Goal: Task Accomplishment & Management: Use online tool/utility

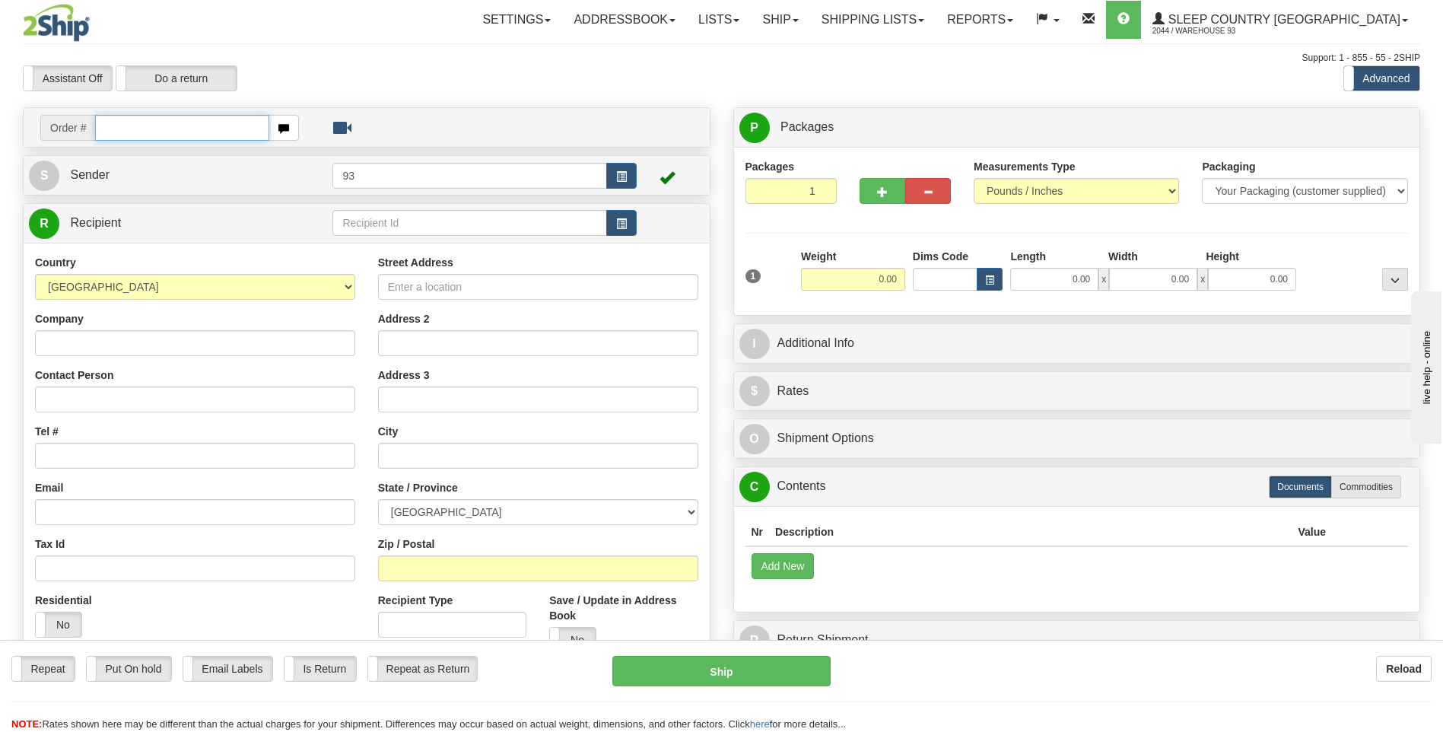
click at [180, 135] on input "text" at bounding box center [181, 128] width 173 height 26
type input "9000H987092"
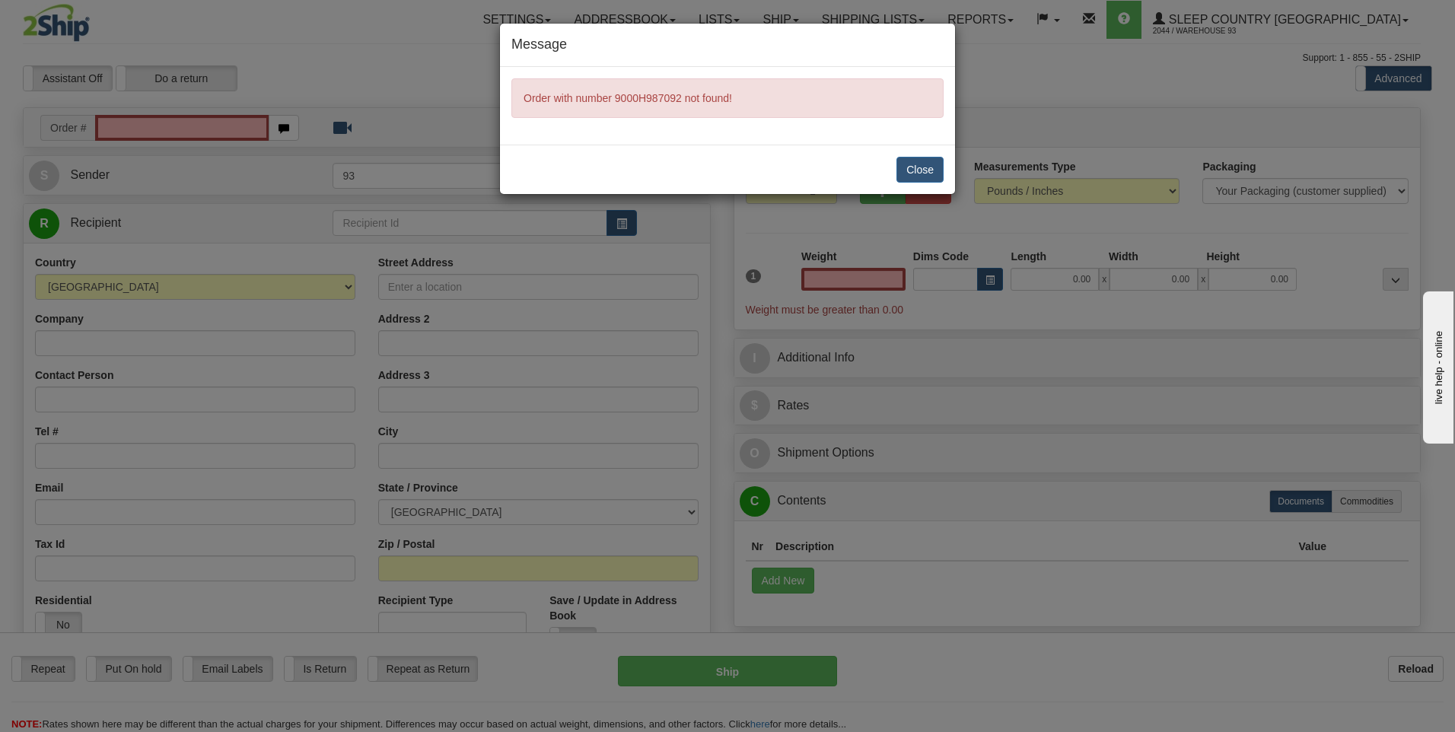
type input "0.00"
click at [913, 160] on button "Close" at bounding box center [919, 170] width 47 height 26
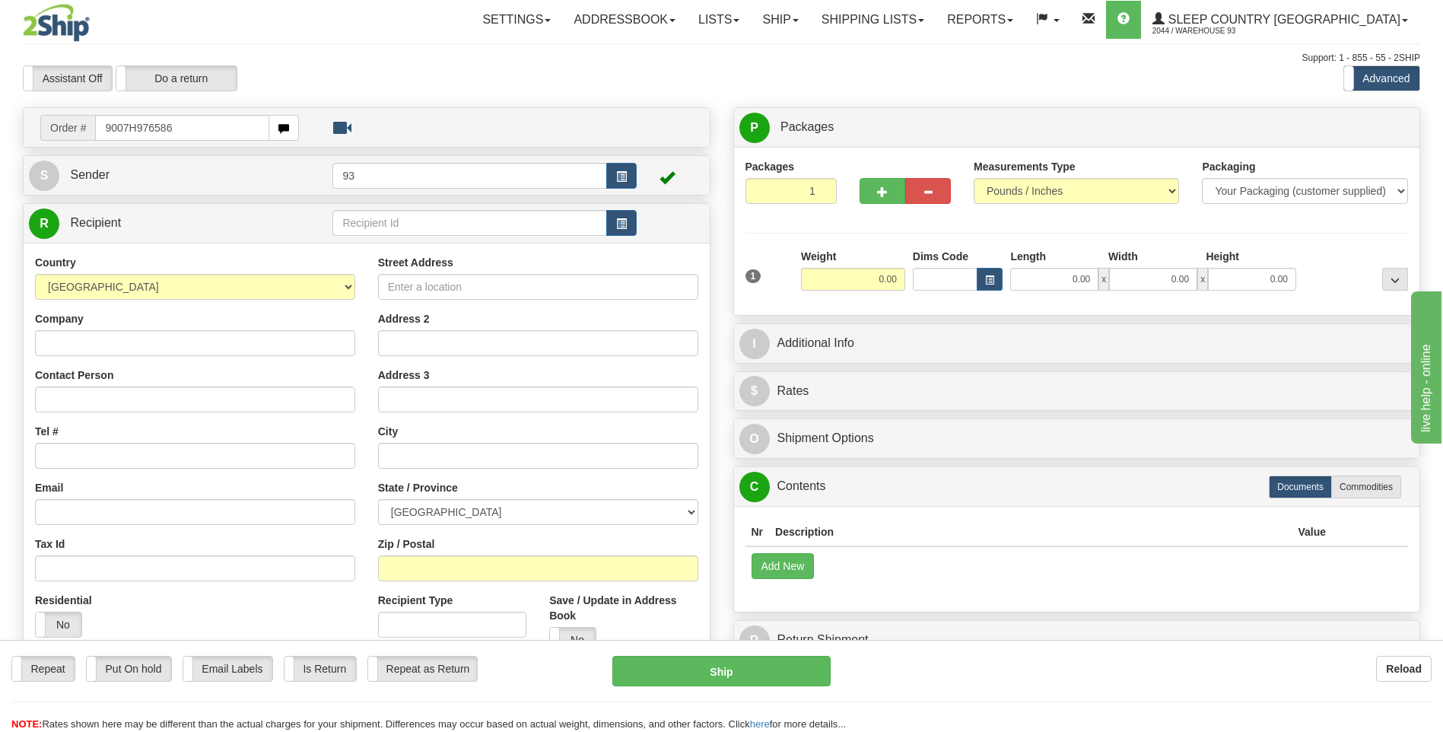
type input "9007H976586"
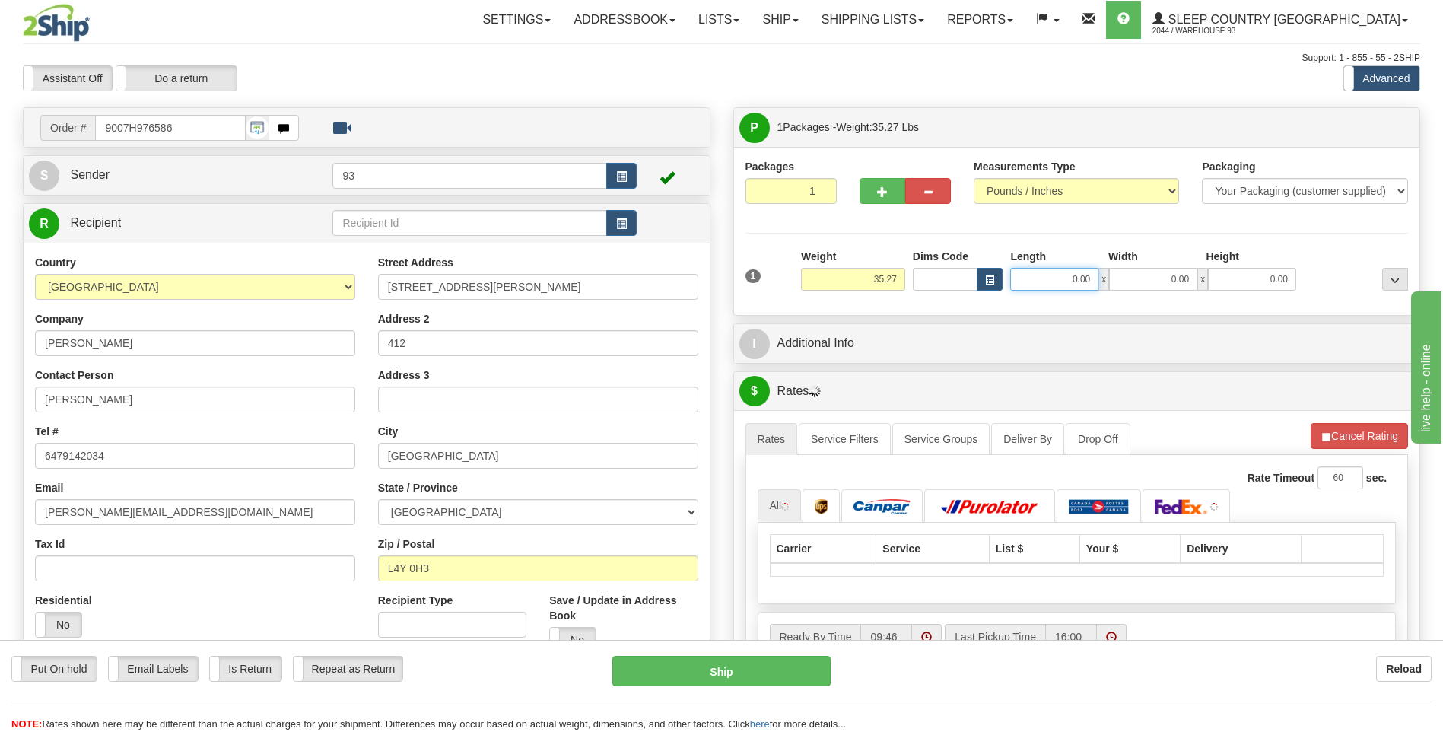
click at [1054, 278] on input "0.00" at bounding box center [1054, 279] width 88 height 23
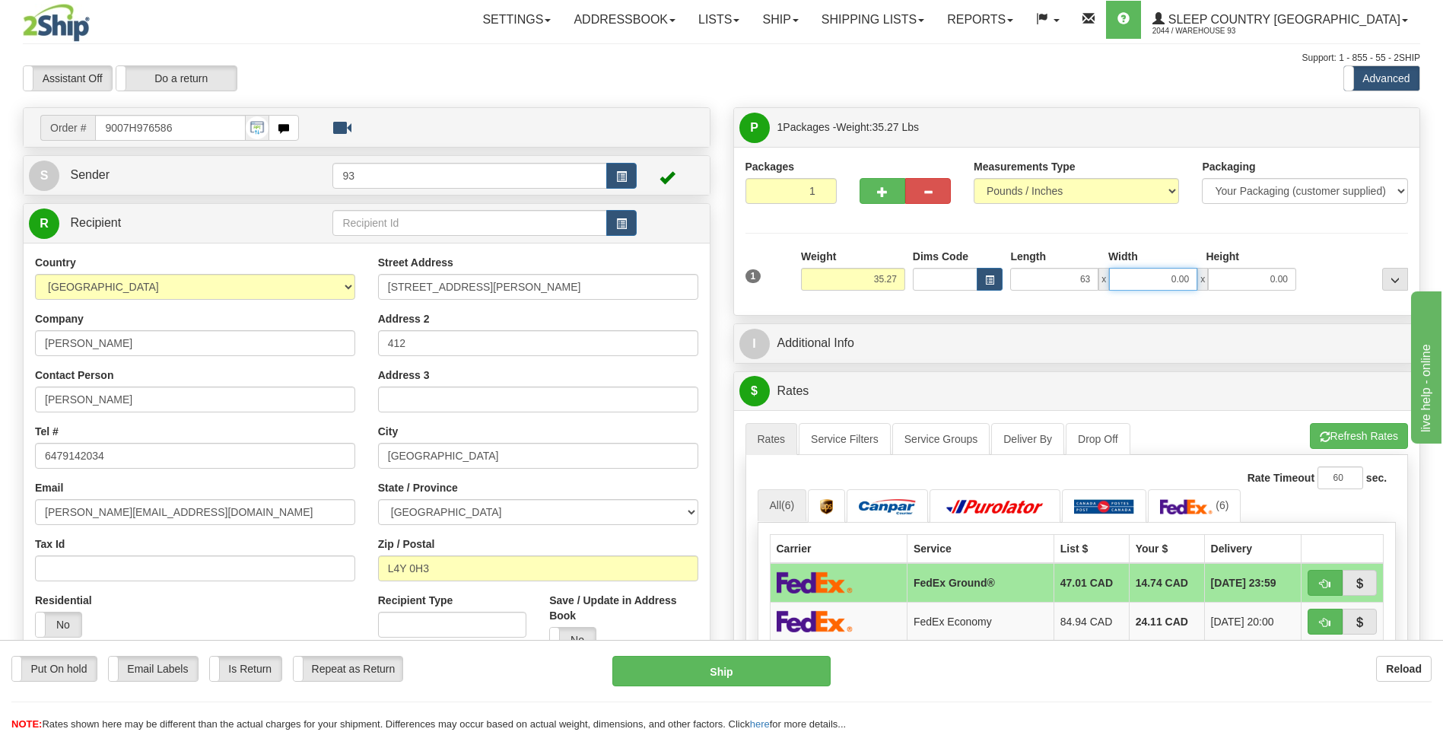
type input "63.00"
click at [1153, 285] on input "0.00" at bounding box center [1153, 279] width 88 height 23
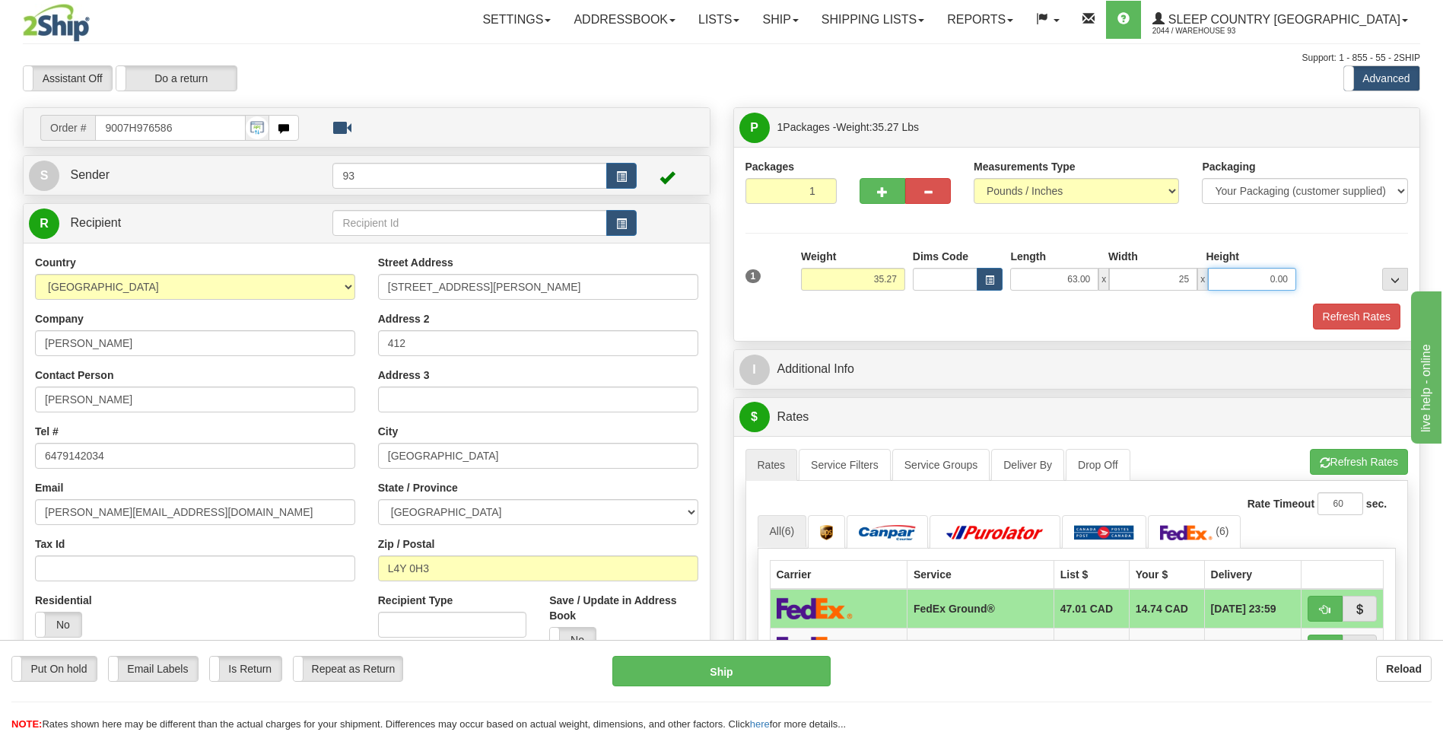
type input "25.00"
click at [1245, 278] on input "0.00" at bounding box center [1252, 279] width 88 height 23
type input "3.00"
click at [1349, 310] on button "Refresh Rates" at bounding box center [1356, 317] width 87 height 26
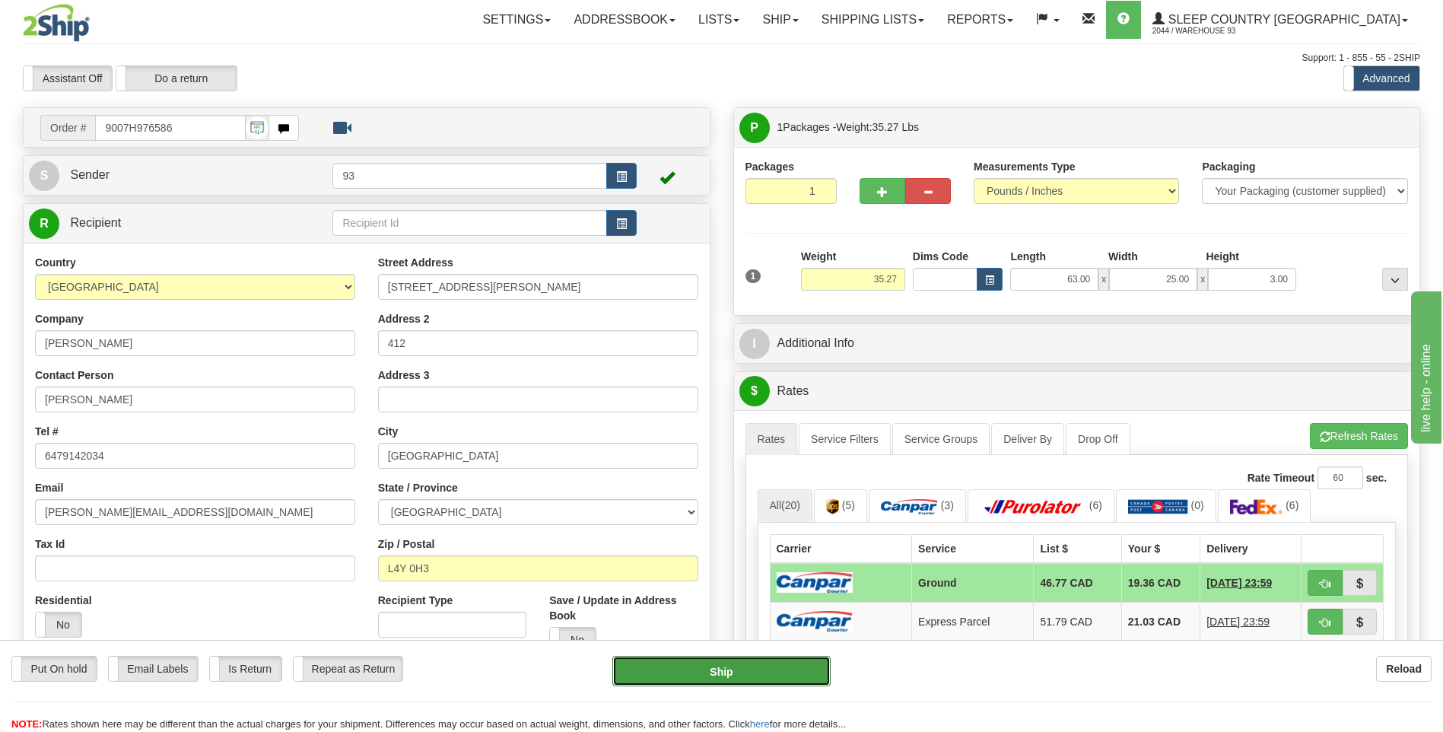
click at [813, 668] on button "Ship" at bounding box center [721, 671] width 218 height 30
type input "1"
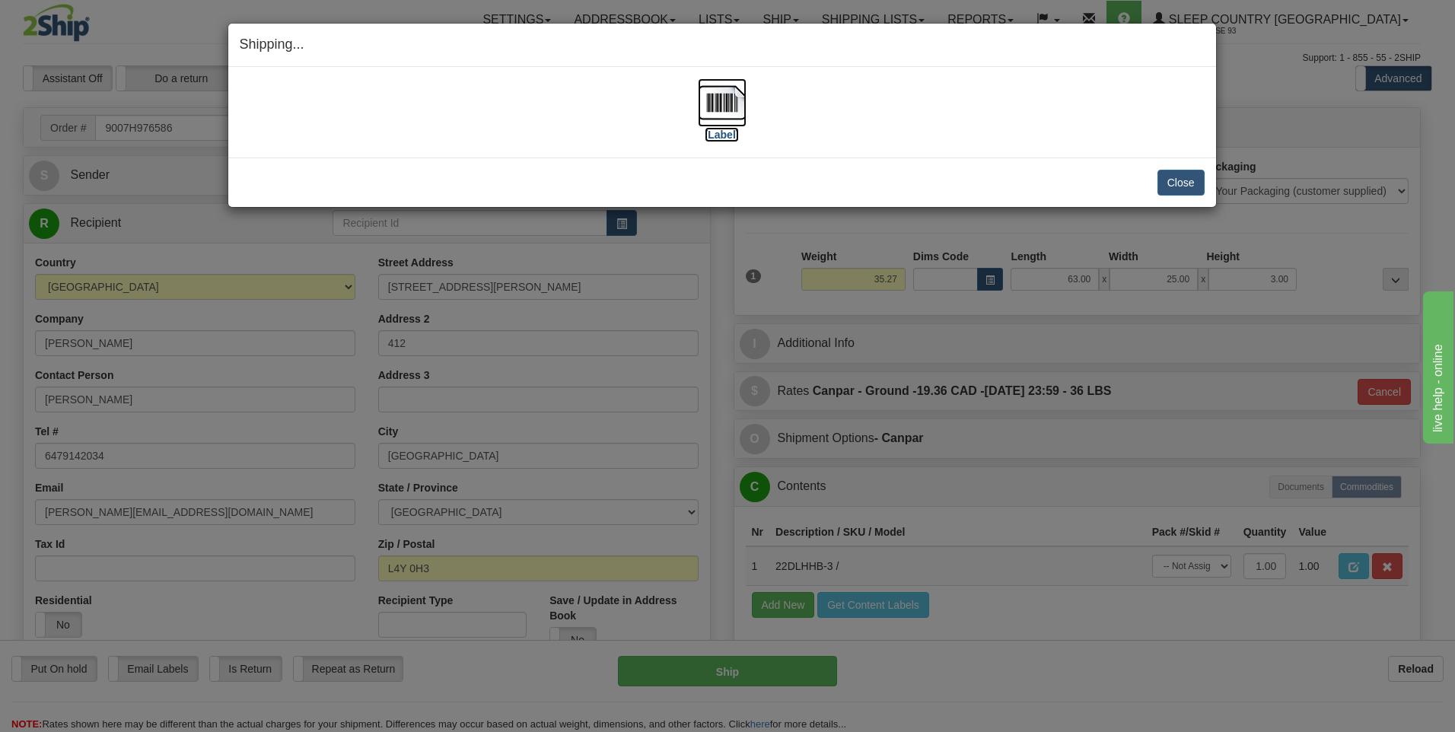
click at [712, 92] on img at bounding box center [722, 102] width 49 height 49
click at [1177, 180] on button "Close" at bounding box center [1180, 183] width 47 height 26
